Goal: Task Accomplishment & Management: Manage account settings

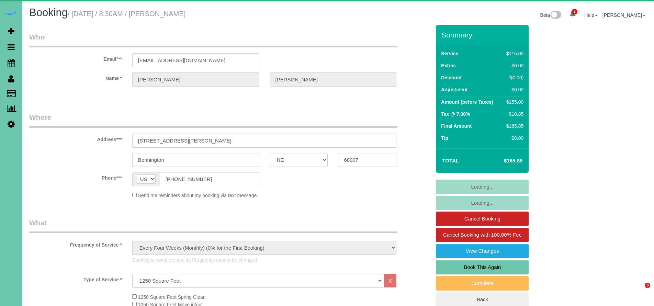
select select "NE"
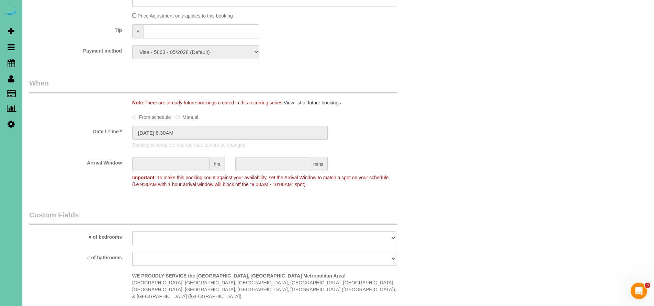
scroll to position [210, 0]
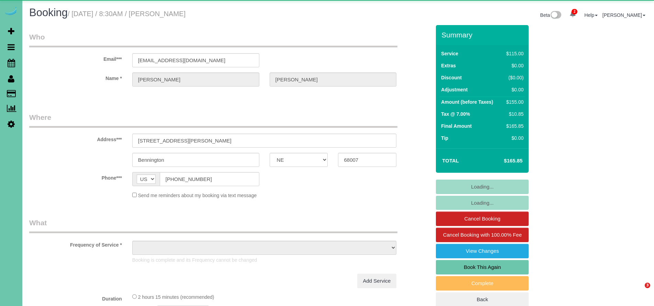
select select "NE"
select select "string:fspay-206d4e0e-4992-4b48-a046-d244fb056c94"
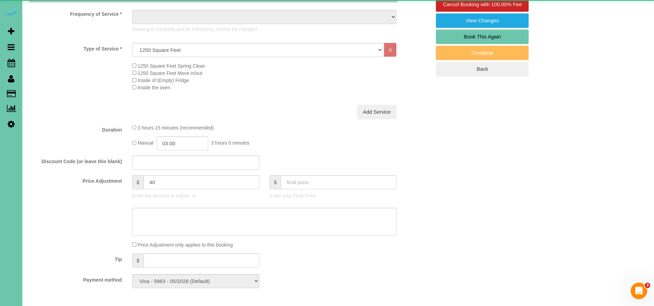
select select "object:731"
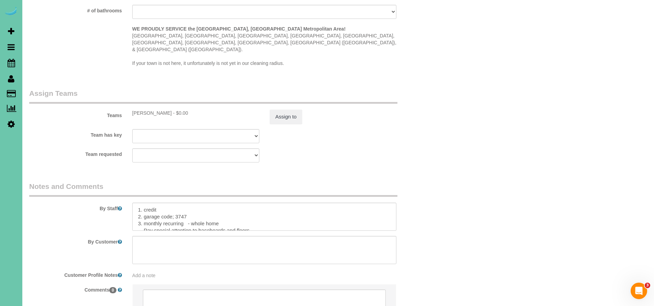
scroll to position [1, 0]
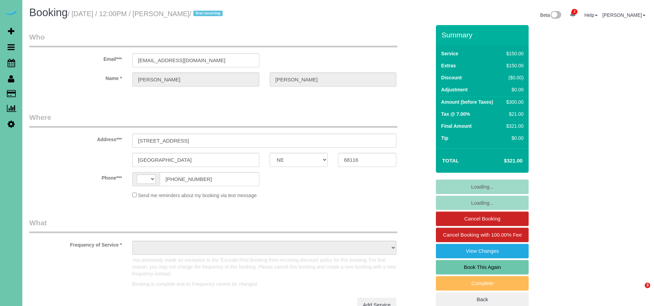
select select "NE"
select select "string:US"
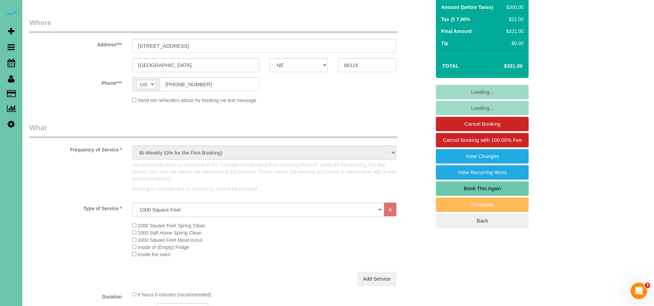
select select "object:703"
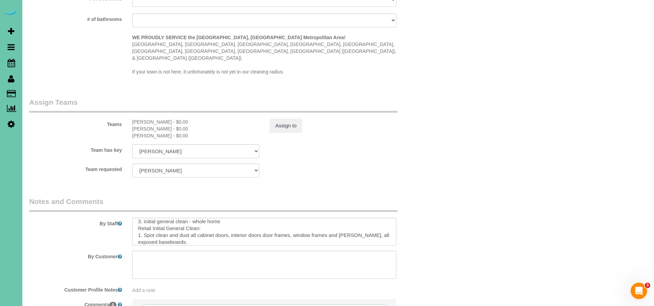
scroll to position [5, 0]
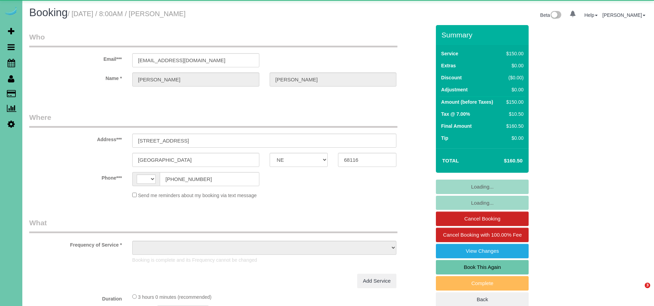
select select "NE"
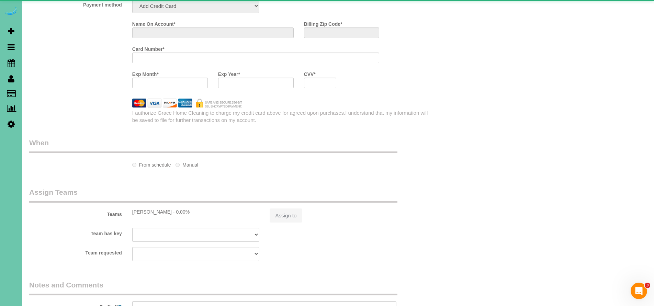
select select "string:US"
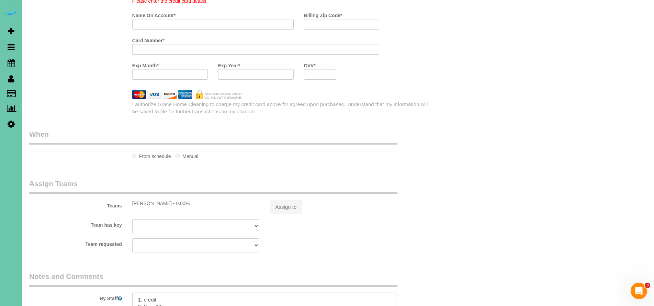
select select "object:888"
